Goal: Information Seeking & Learning: Learn about a topic

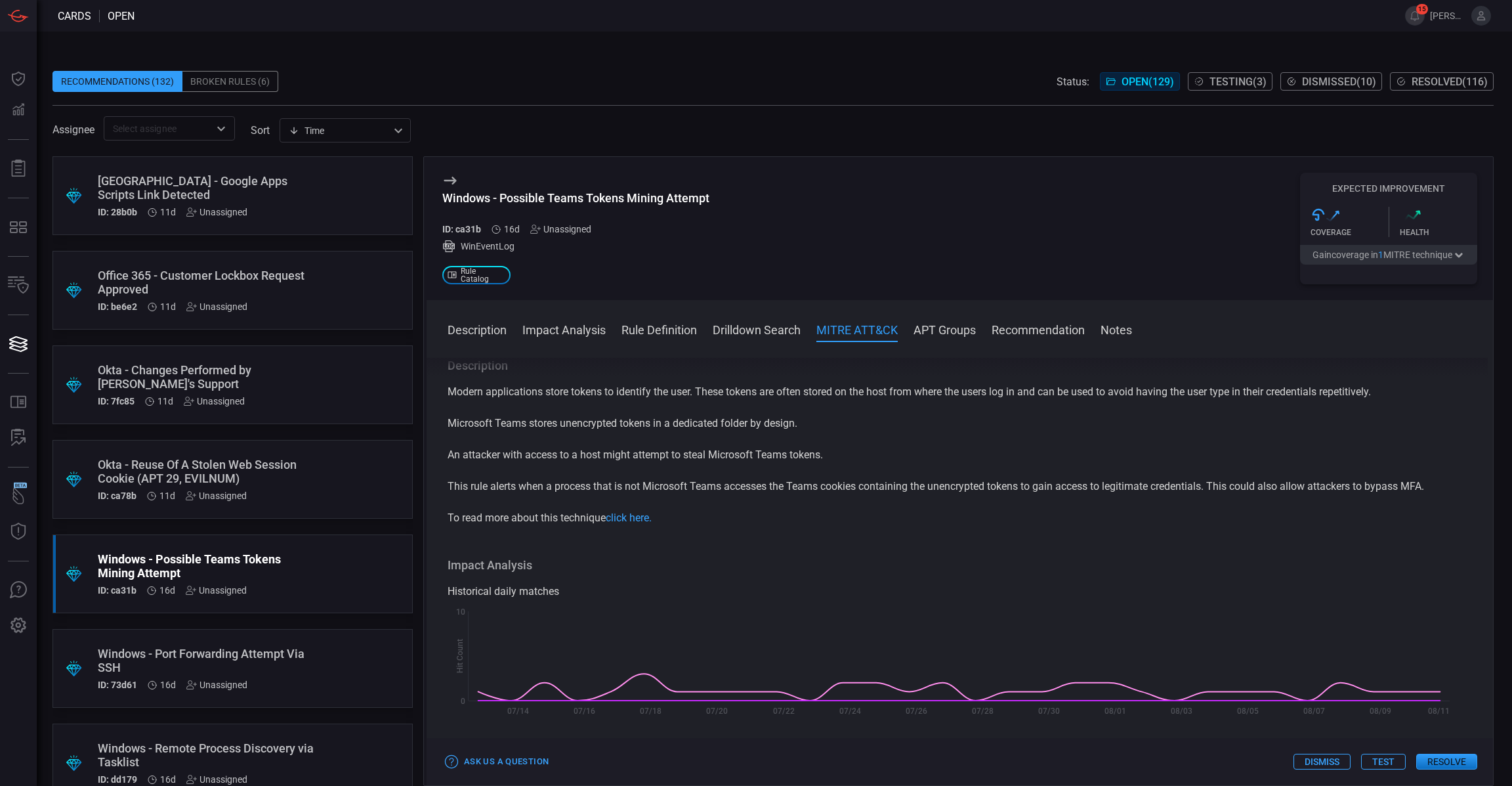
scroll to position [663, 0]
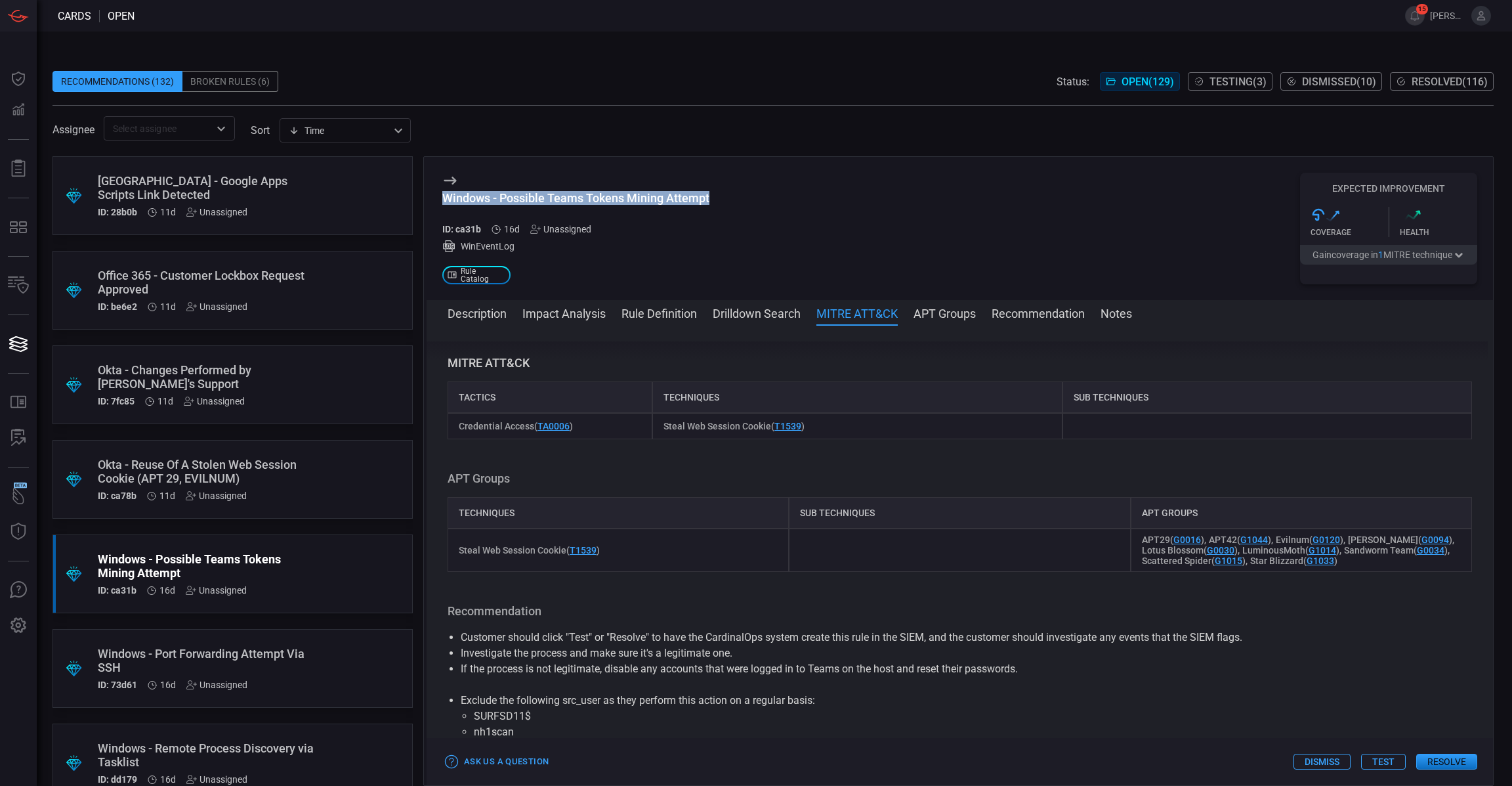
drag, startPoint x: 718, startPoint y: 199, endPoint x: 446, endPoint y: 204, distance: 272.0
click at [446, 204] on div "Windows - Possible Teams Tokens Mining Attempt ID: ca31b 16d Unassigned WinEven…" at bounding box center [960, 229] width 1066 height 143
copy div "Windows - Possible Teams Tokens Mining Attempt"
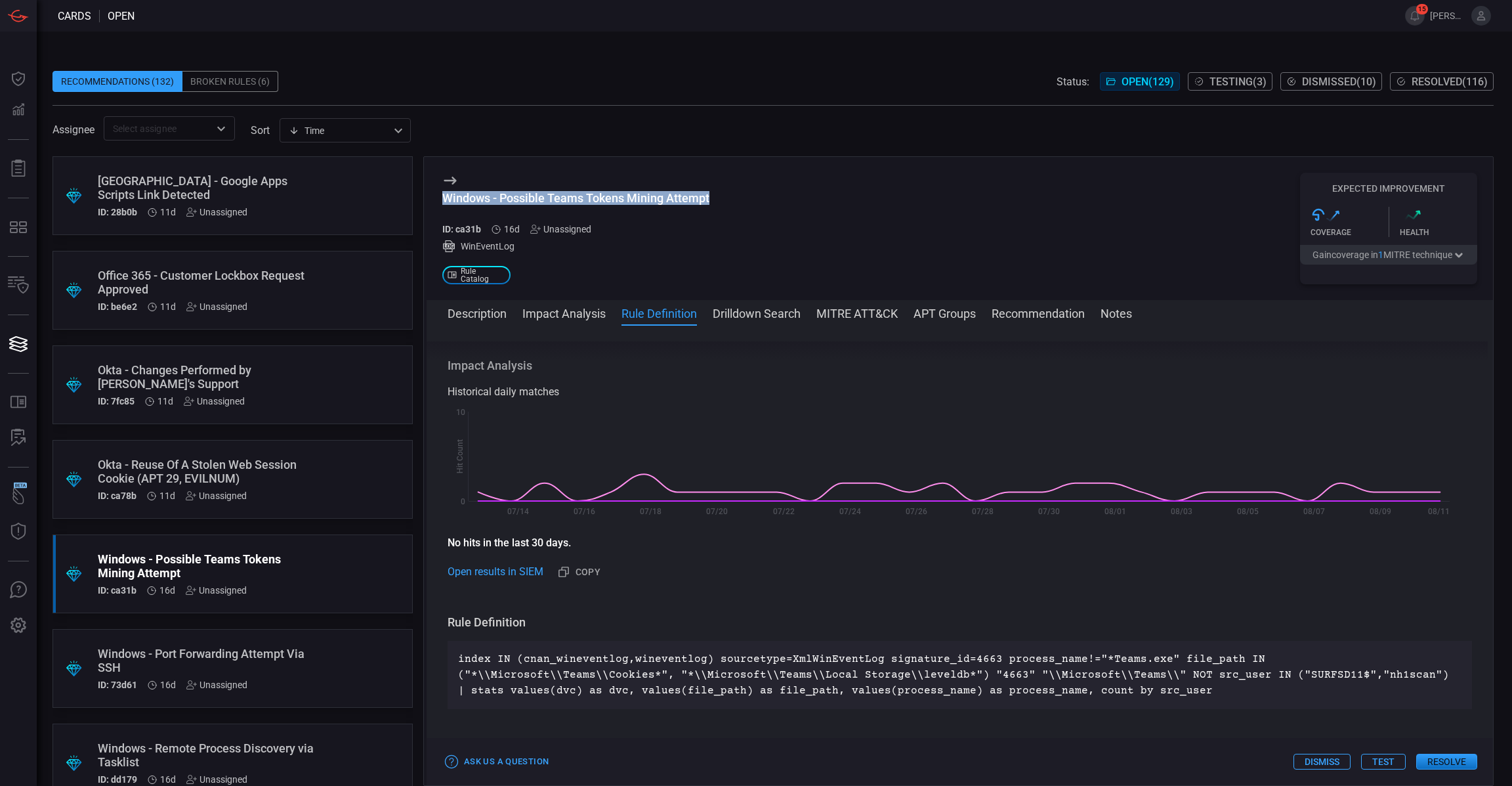
scroll to position [239, 0]
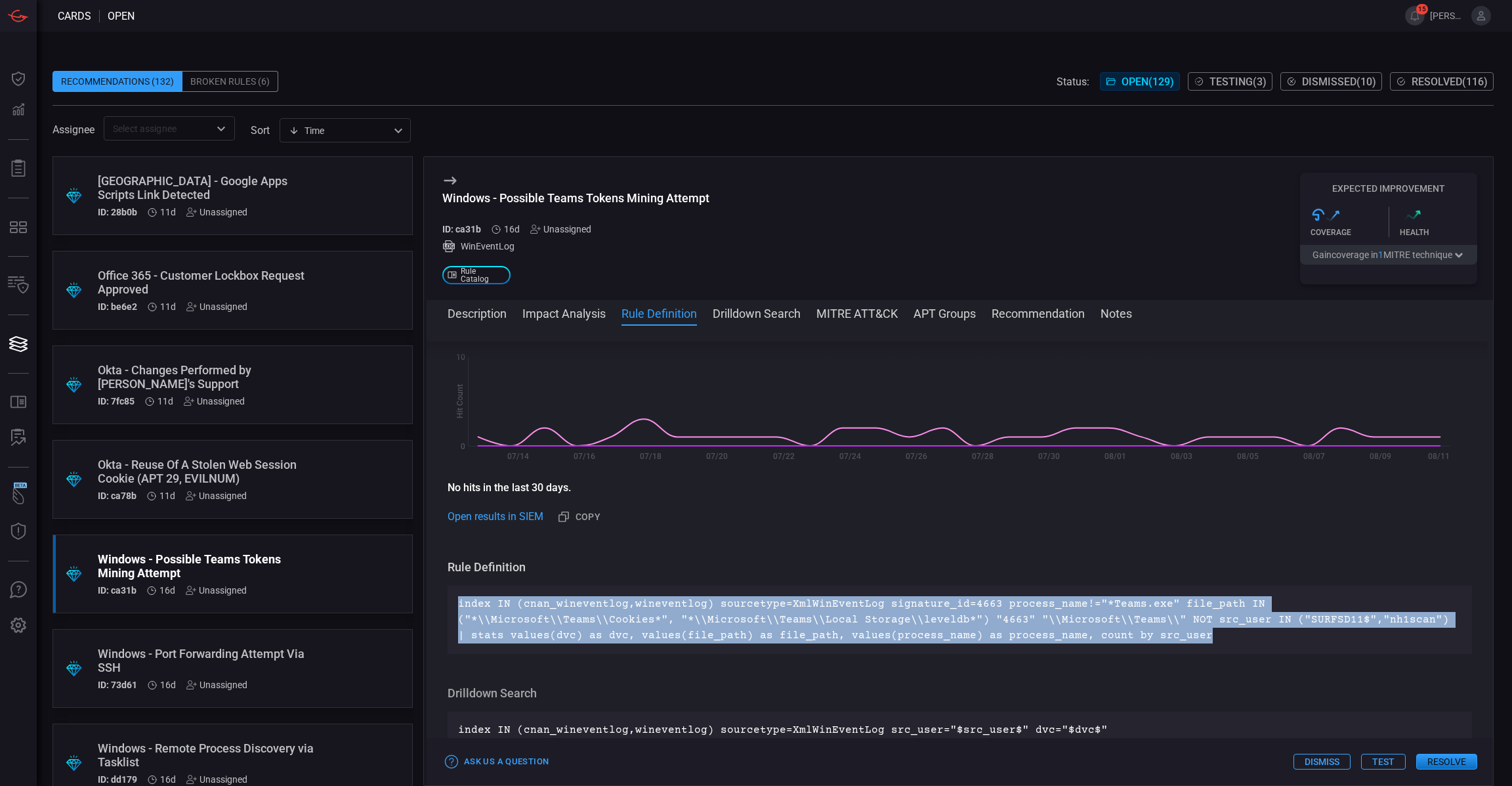
drag, startPoint x: 1034, startPoint y: 633, endPoint x: 443, endPoint y: 588, distance: 592.7
click at [443, 588] on div "Description Modern applications store tokens to identify the user. These tokens…" at bounding box center [960, 553] width 1066 height 423
copy p "index IN (cnan_wineventlog,wineventlog) sourcetype=XmlWinEventLog signature_id=…"
click at [504, 313] on button "Description" at bounding box center [477, 313] width 59 height 16
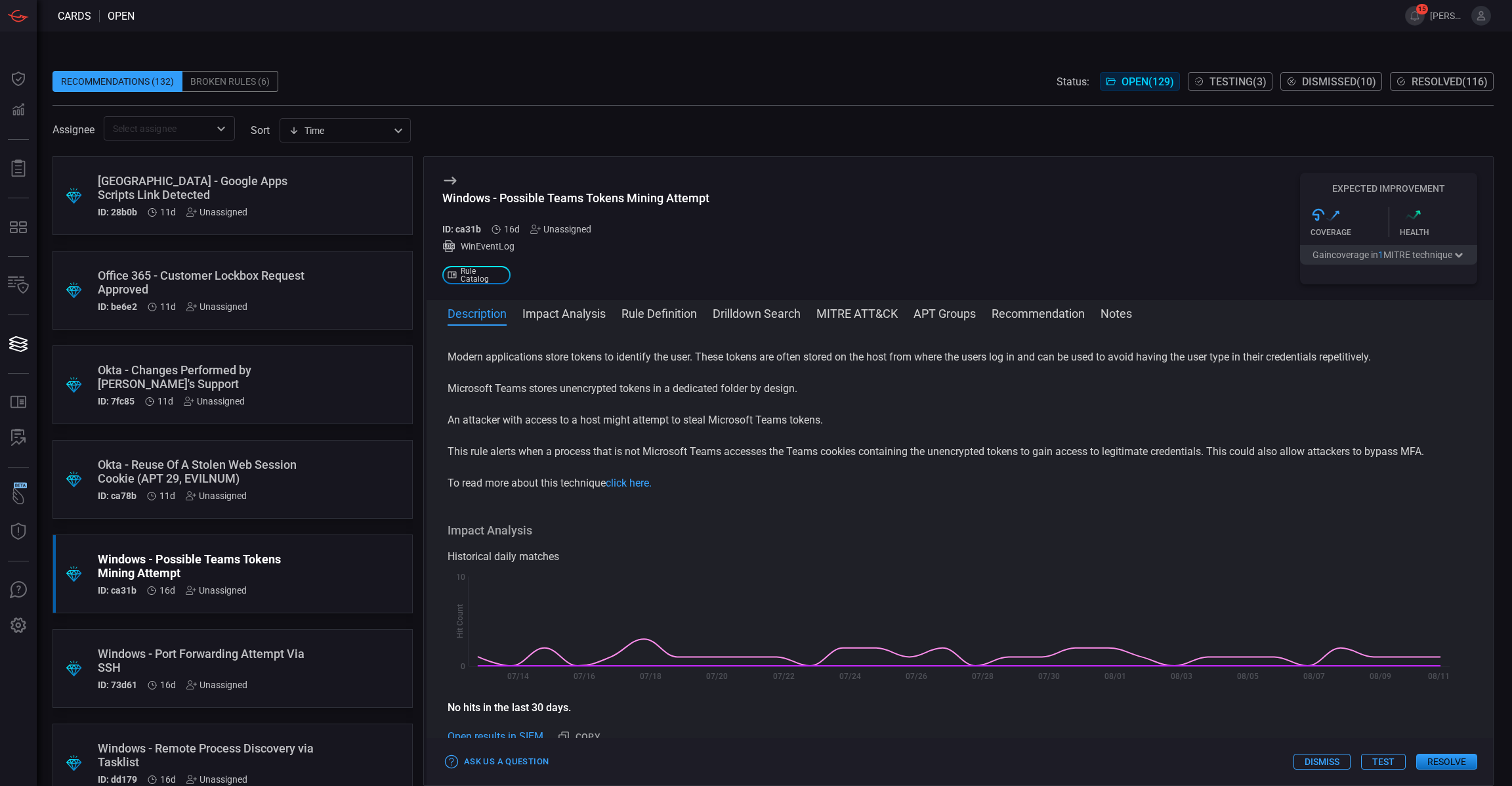
scroll to position [1, 0]
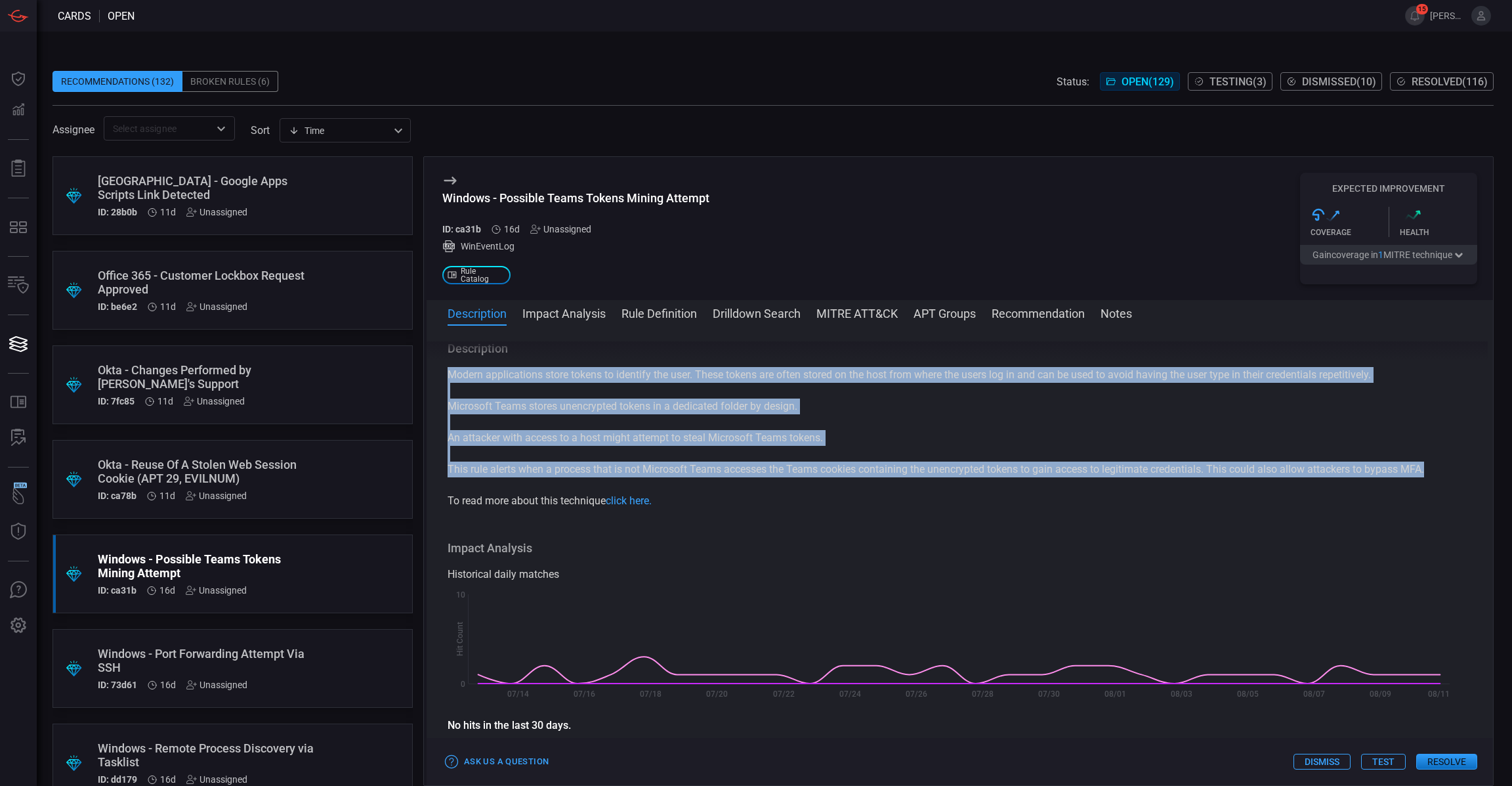
drag, startPoint x: 1432, startPoint y: 470, endPoint x: 452, endPoint y: 366, distance: 985.5
click at [452, 366] on div "Description Modern applications store tokens to identify the user. These tokens…" at bounding box center [959, 424] width 1024 height 168
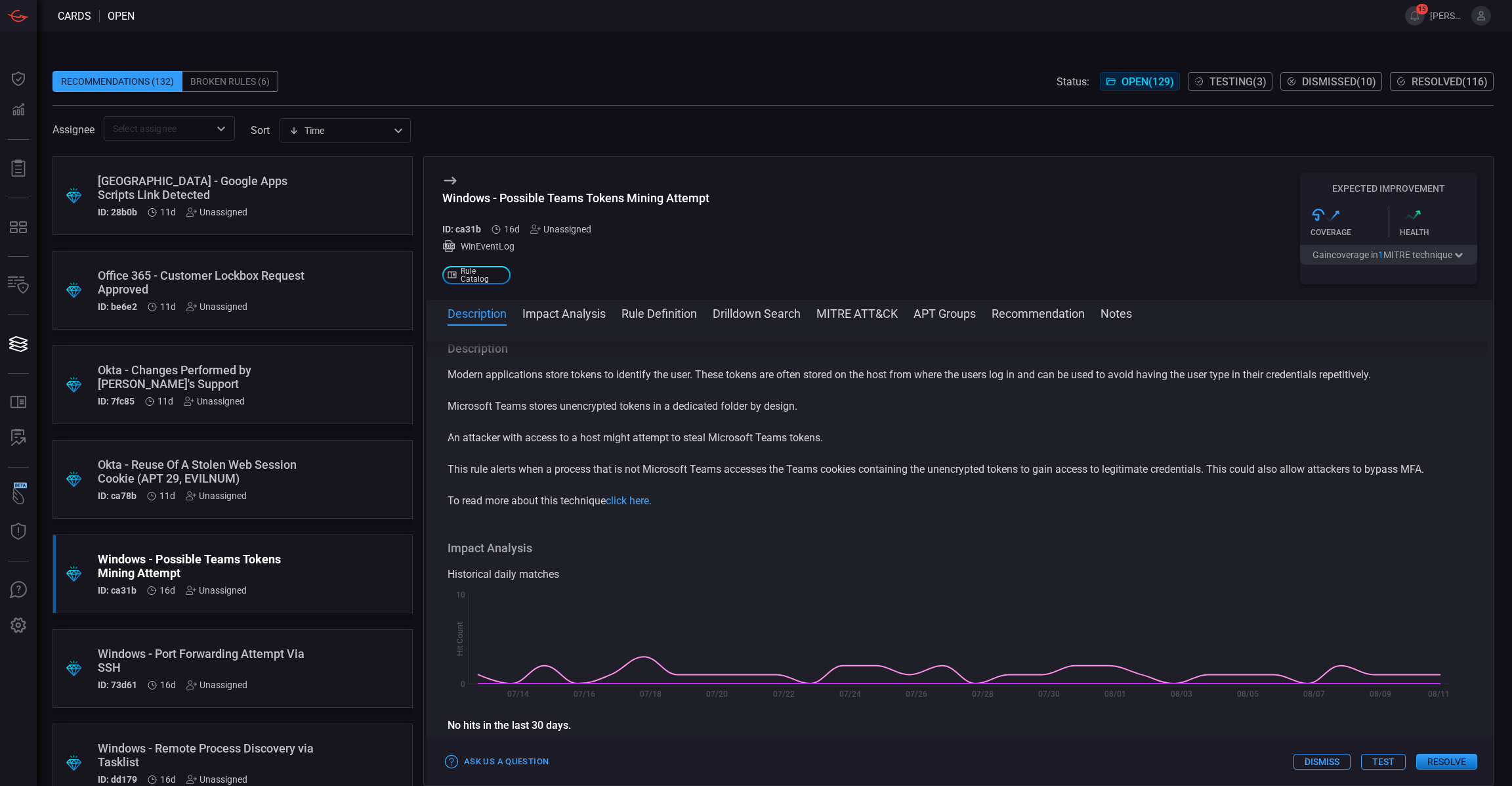
click at [440, 374] on div "Description Modern applications store tokens to identify the user. These tokens…" at bounding box center [960, 553] width 1066 height 423
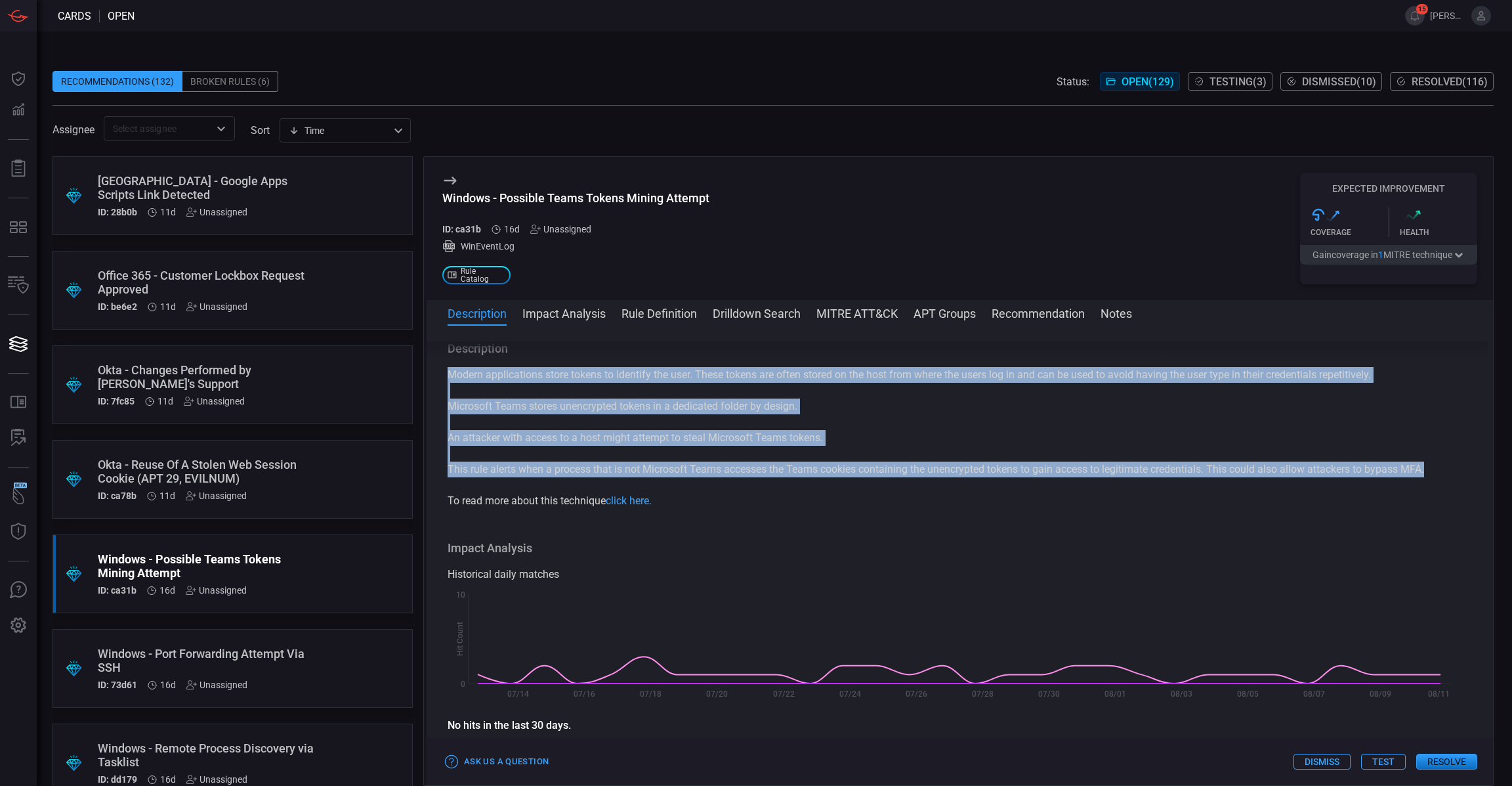
drag, startPoint x: 448, startPoint y: 373, endPoint x: 1473, endPoint y: 479, distance: 1030.5
click at [1473, 479] on div "Description Modern applications store tokens to identify the user. These tokens…" at bounding box center [960, 553] width 1066 height 423
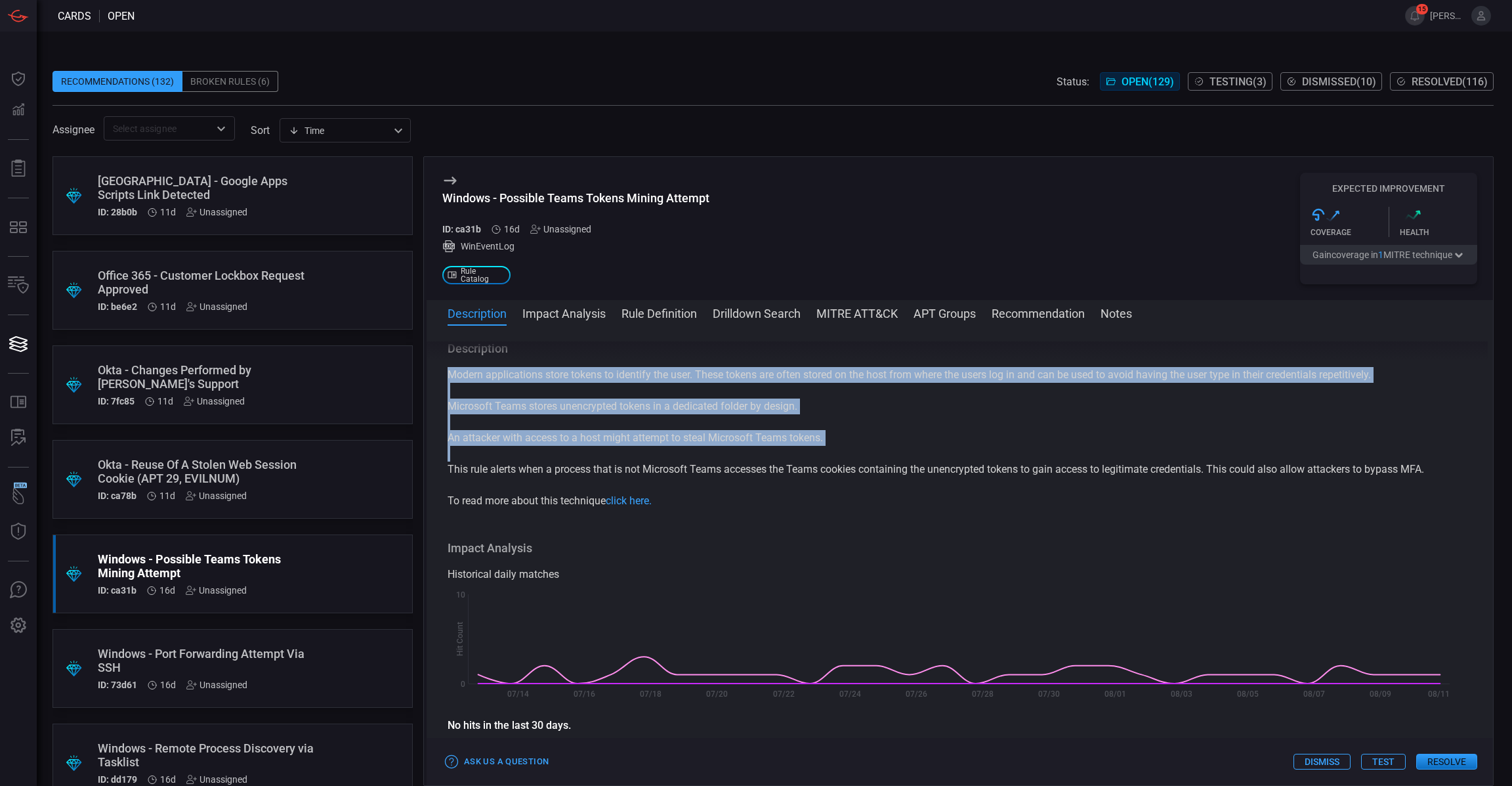
copy div "Modern applications store tokens to identify the user. These tokens are often s…"
